Goal: Task Accomplishment & Management: Complete application form

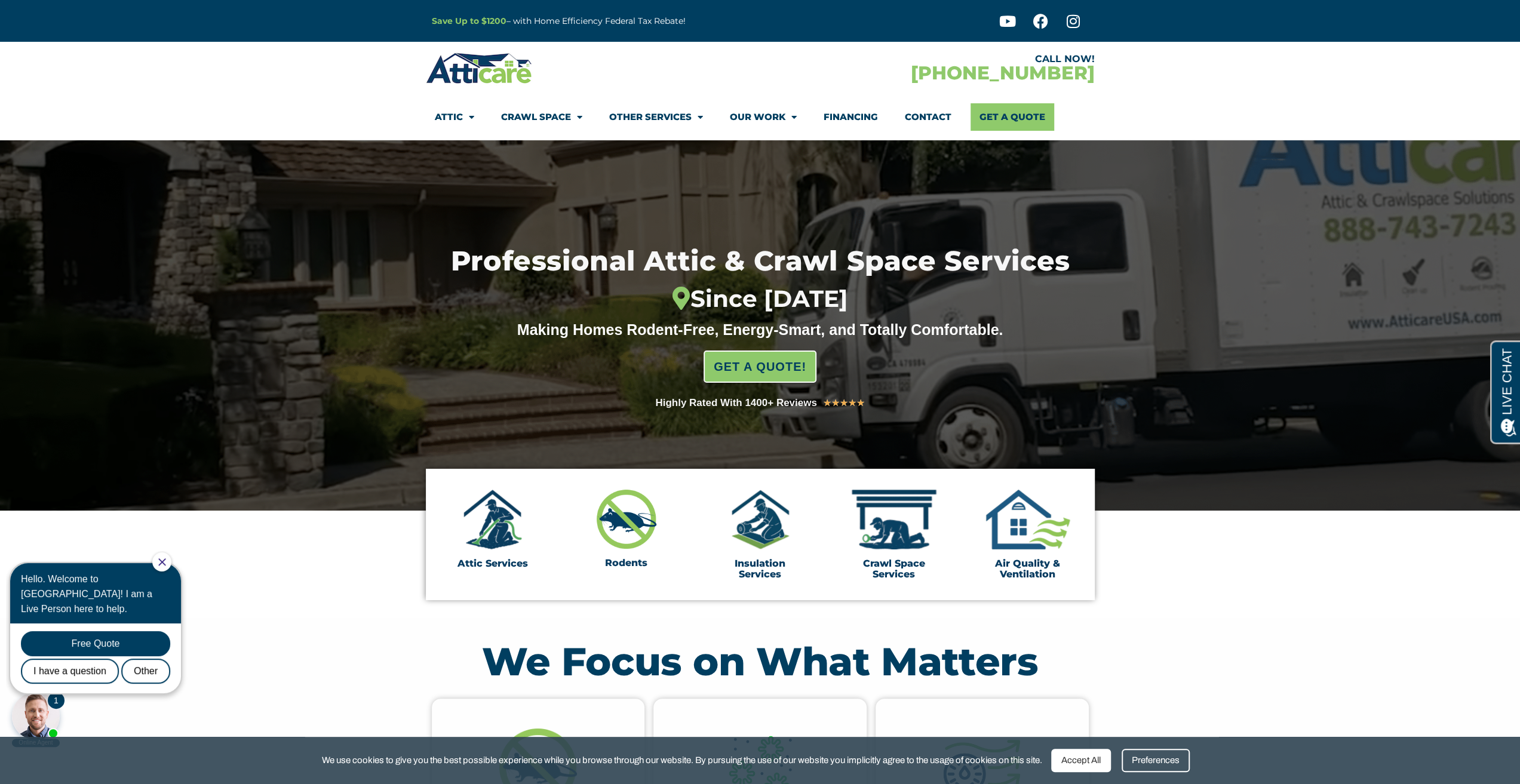
click at [926, 117] on link "Contact" at bounding box center [928, 117] width 46 height 28
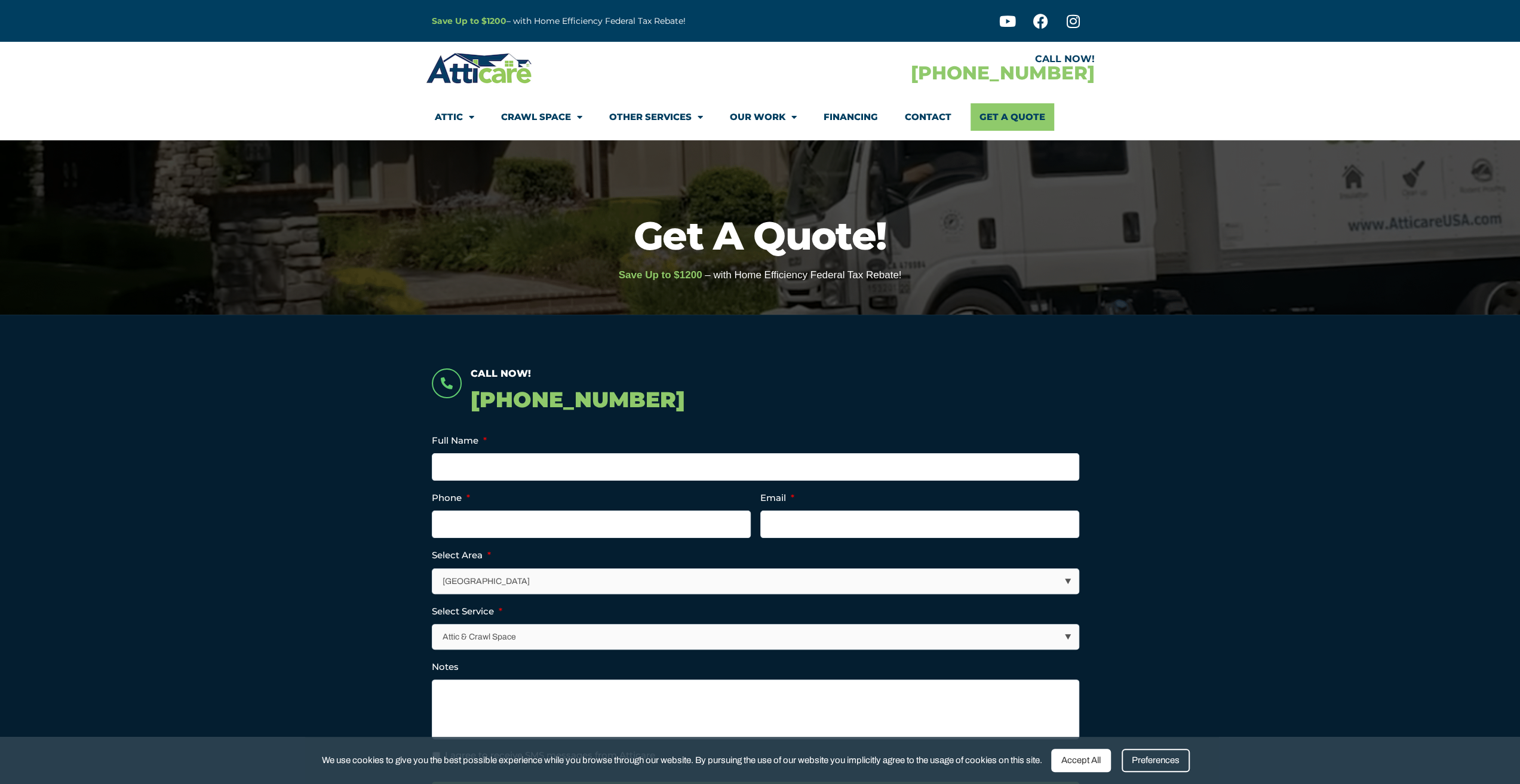
scroll to position [60, 0]
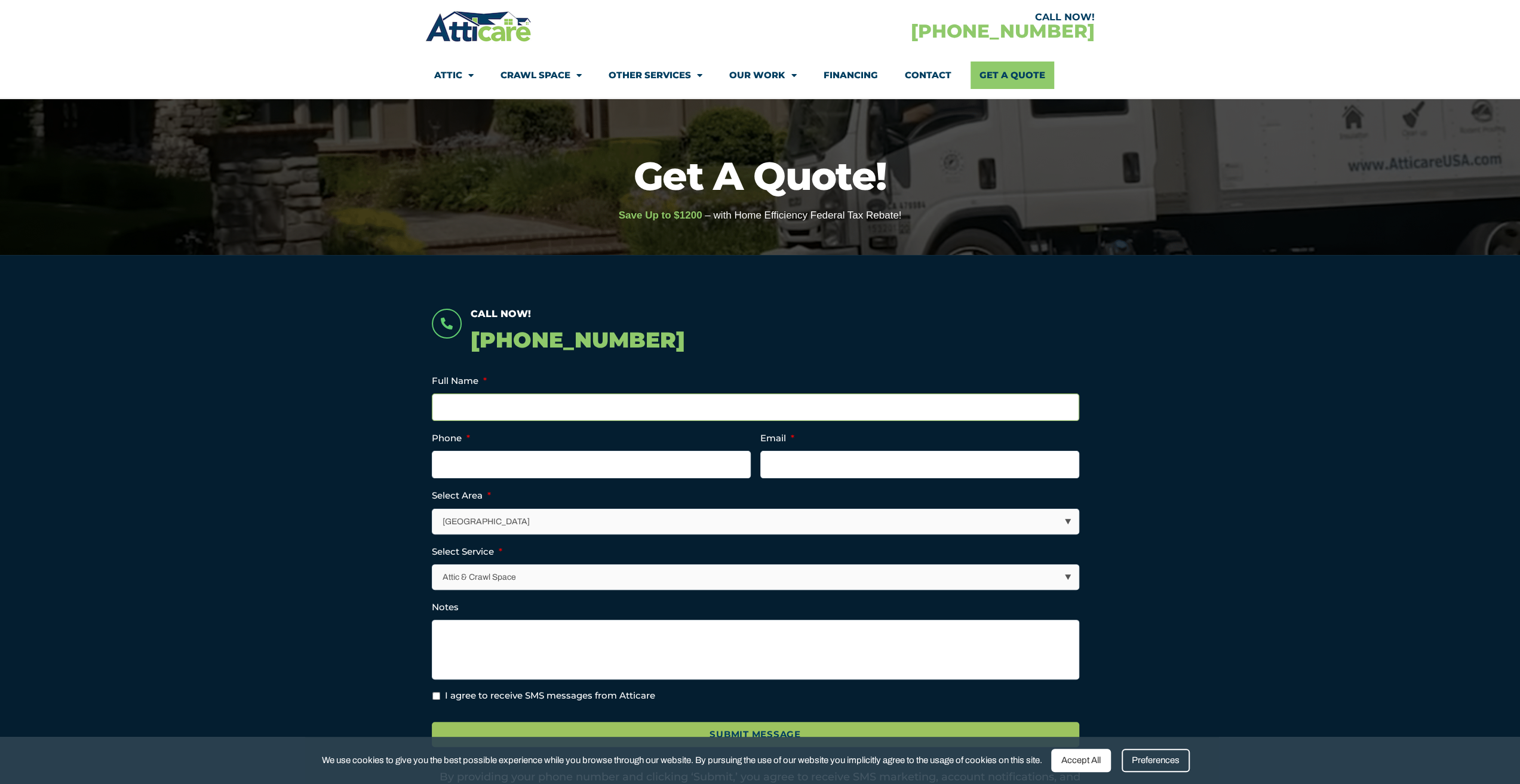
click at [564, 403] on input "Full Name *" at bounding box center [755, 407] width 647 height 28
type input "Alexia Valentine"
type input "(201) 919-3926"
type input "arv305@nyu.edu"
click at [523, 514] on select "Los Angeles Area San Francisco Bay Area New Jersey / New York Area Other Areas" at bounding box center [756, 521] width 646 height 24
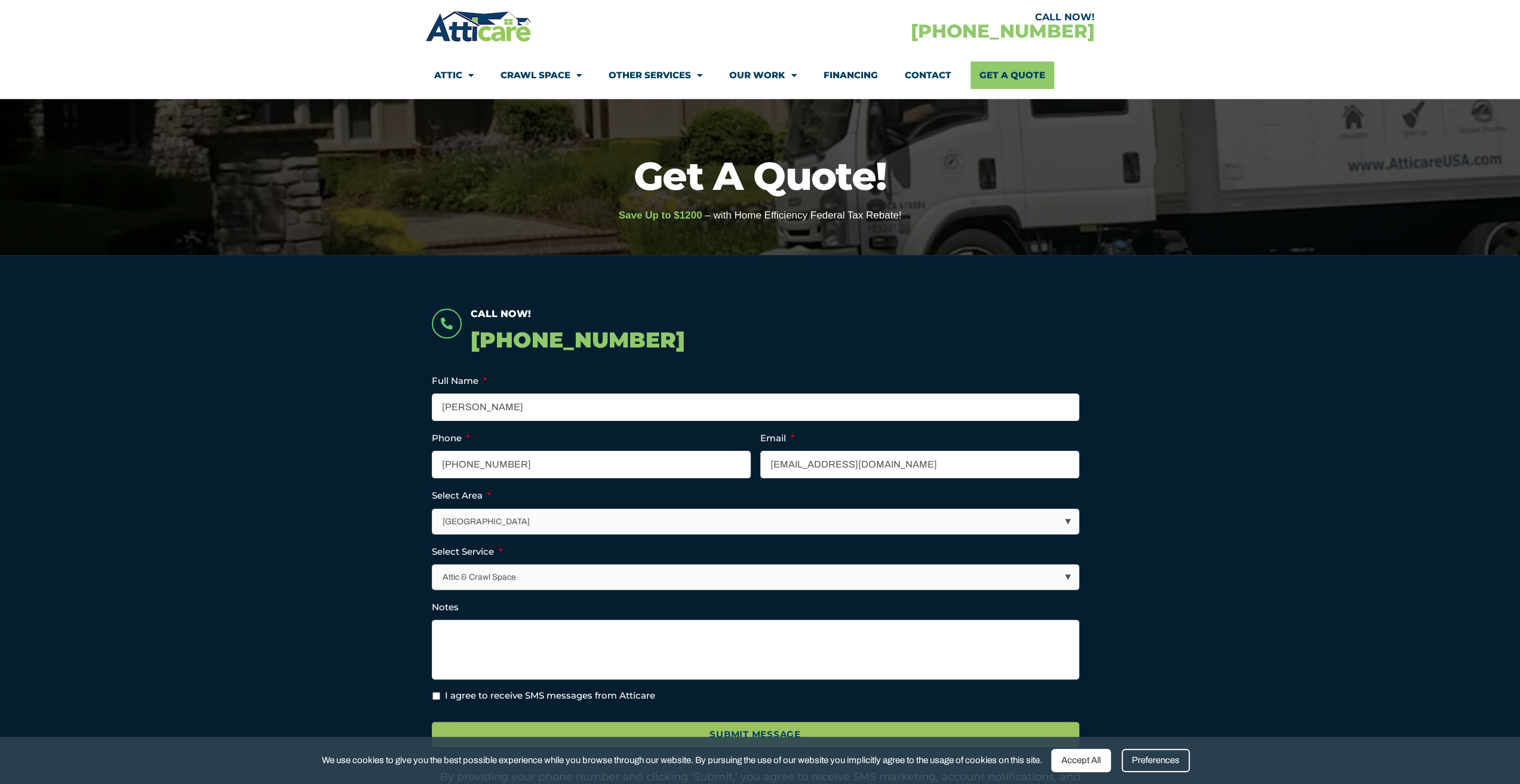
select select "[US_STATE] / [US_STATE][GEOGRAPHIC_DATA]"
click at [433, 509] on select "Los Angeles Area San Francisco Bay Area New Jersey / New York Area Other Areas" at bounding box center [756, 521] width 646 height 24
click at [527, 570] on select "Attic & Crawl Space Insulation Roofing Solar Energy Other Services" at bounding box center [756, 577] width 646 height 24
select select "Roofing"
click at [433, 565] on select "Attic & Crawl Space Insulation Roofing Solar Energy Other Services" at bounding box center [756, 577] width 646 height 24
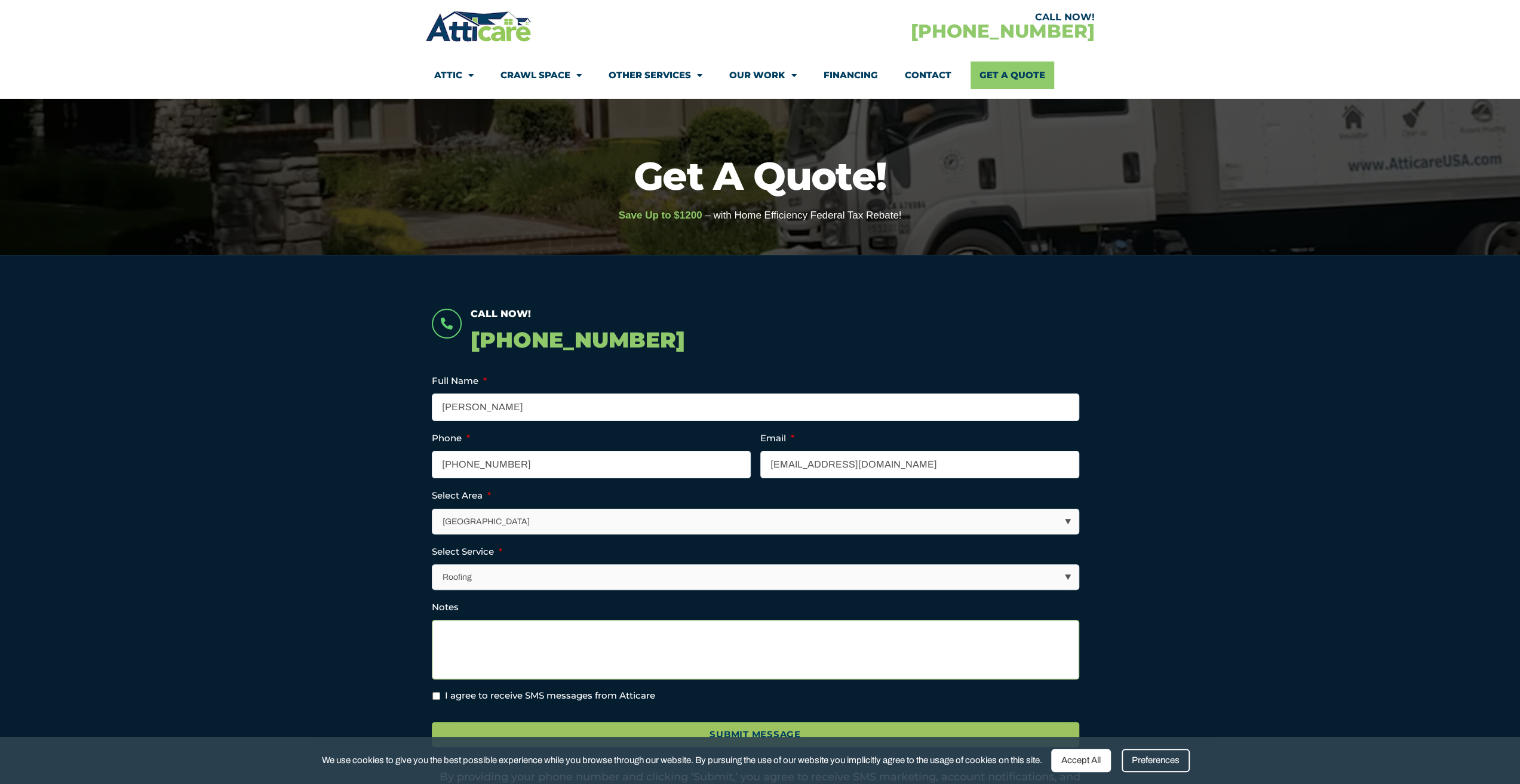
click at [505, 649] on textarea "Notes" at bounding box center [755, 650] width 647 height 60
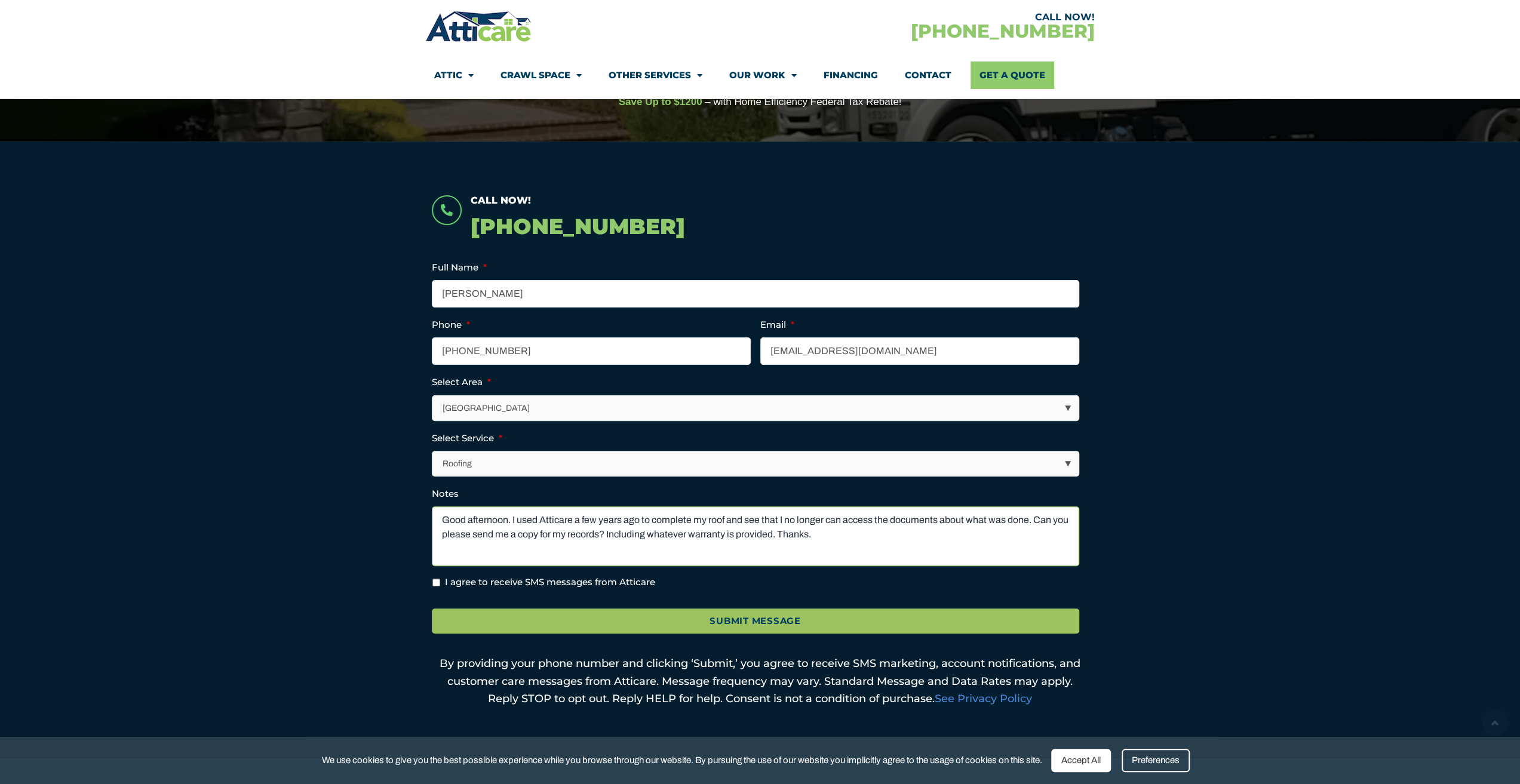
scroll to position [239, 0]
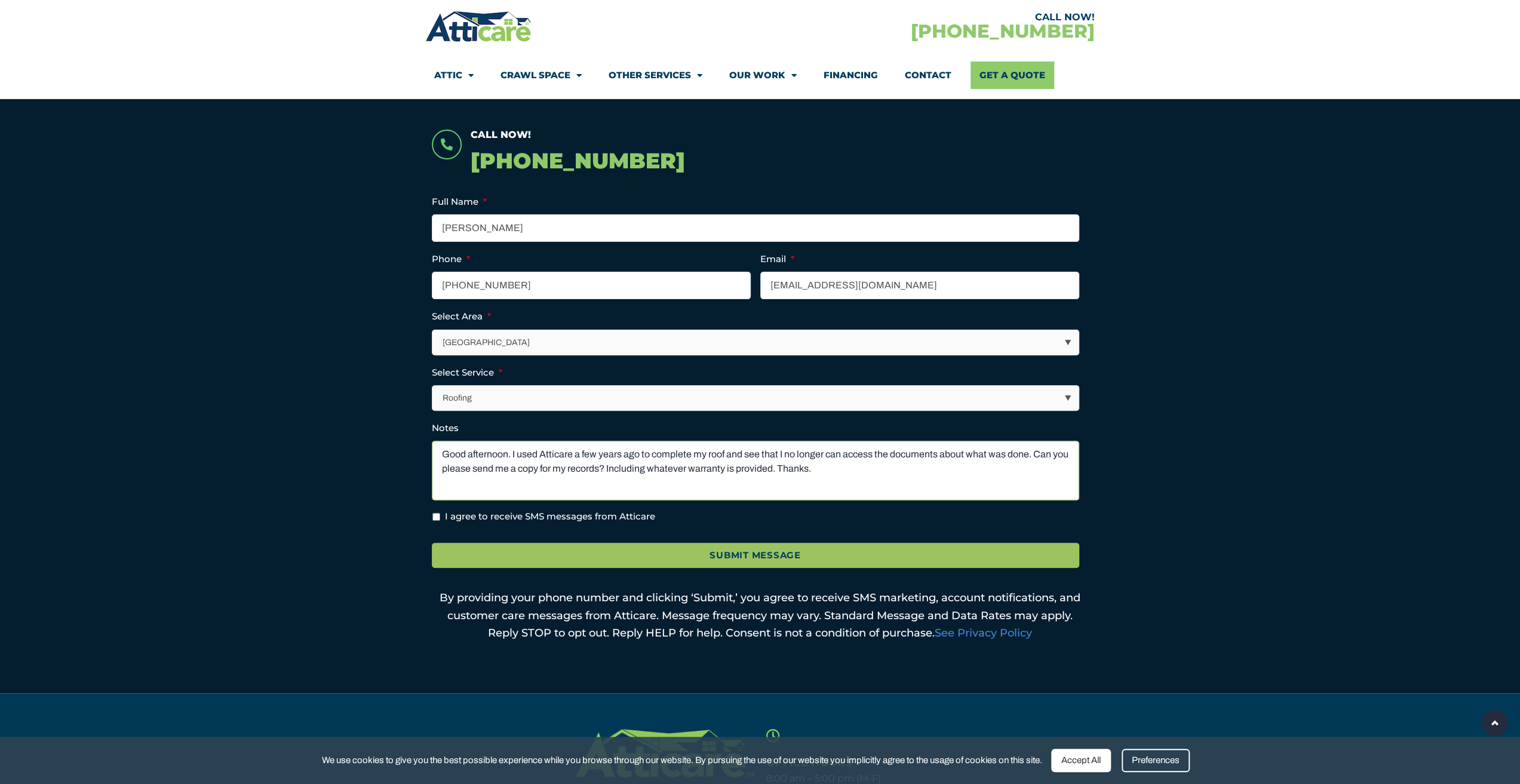
type textarea "Good afternoon. I used Atticare a few years ago to complete my roof and see tha…"
click at [577, 512] on label "I agree to receive SMS messages from Atticare" at bounding box center [550, 517] width 211 height 14
click at [440, 513] on input "I agree to receive SMS messages from Atticare" at bounding box center [436, 516] width 8 height 8
checkbox input "true"
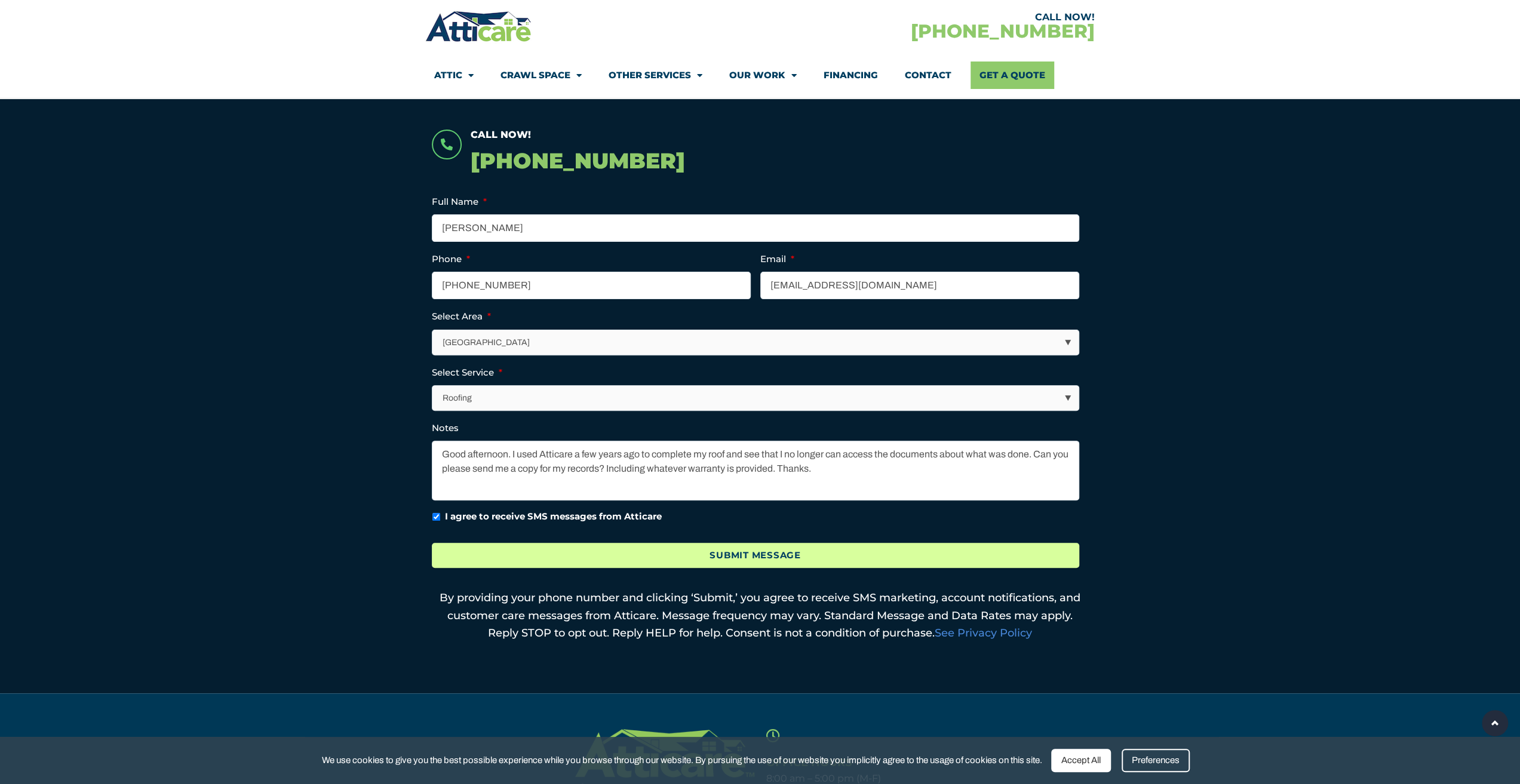
click at [693, 550] on input "Submit Message" at bounding box center [755, 555] width 647 height 26
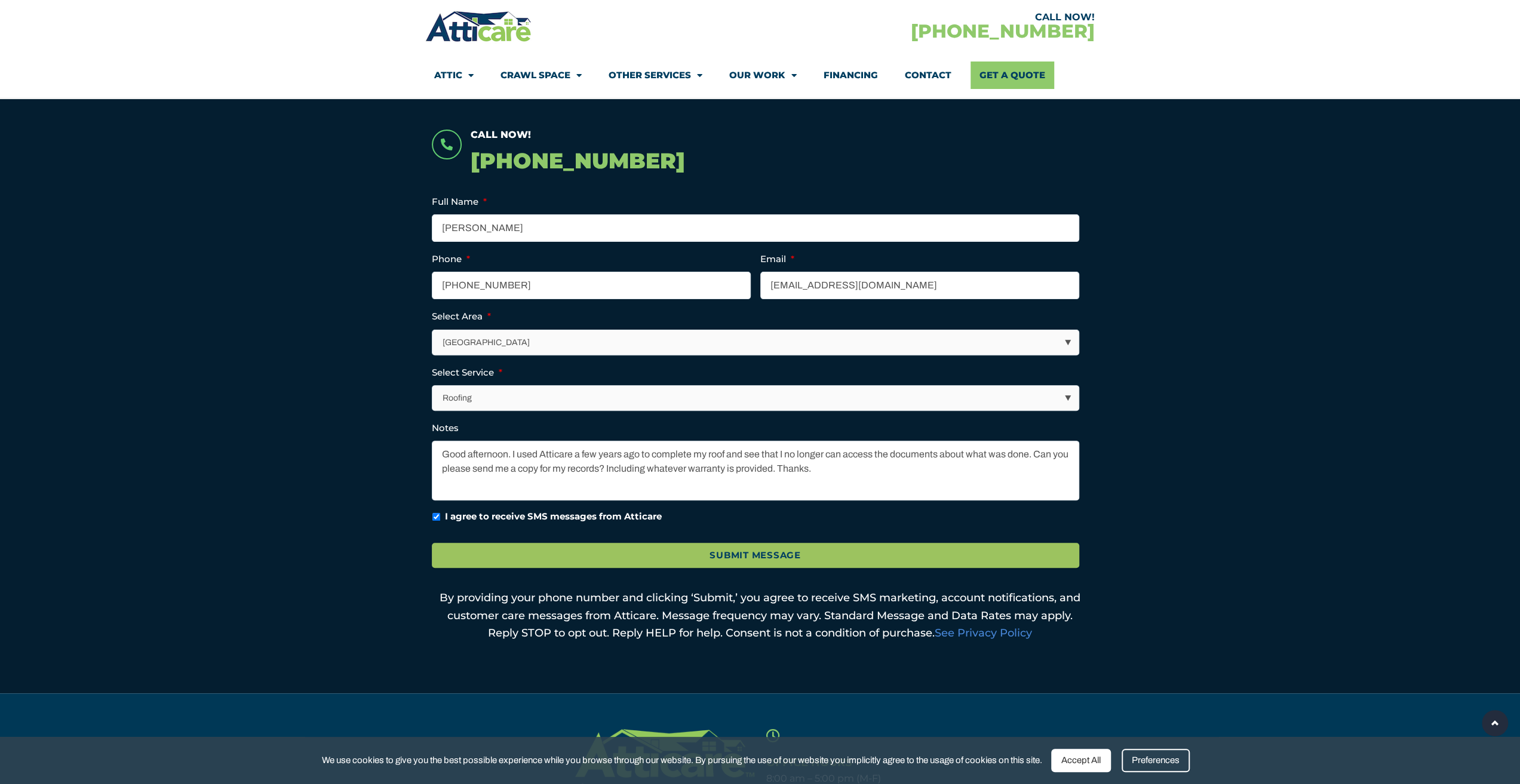
scroll to position [371, 0]
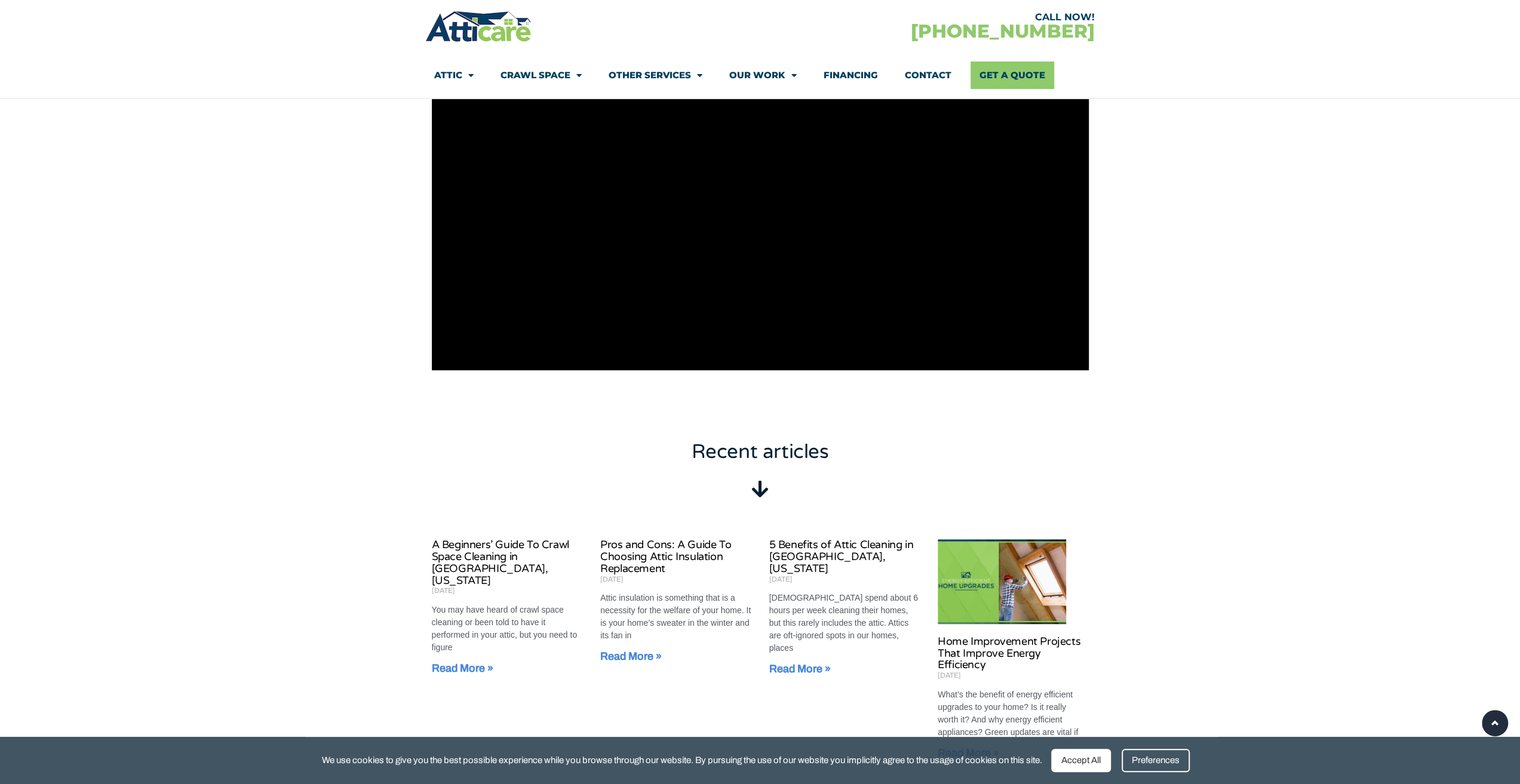
scroll to position [370, 0]
